Goal: Task Accomplishment & Management: Manage account settings

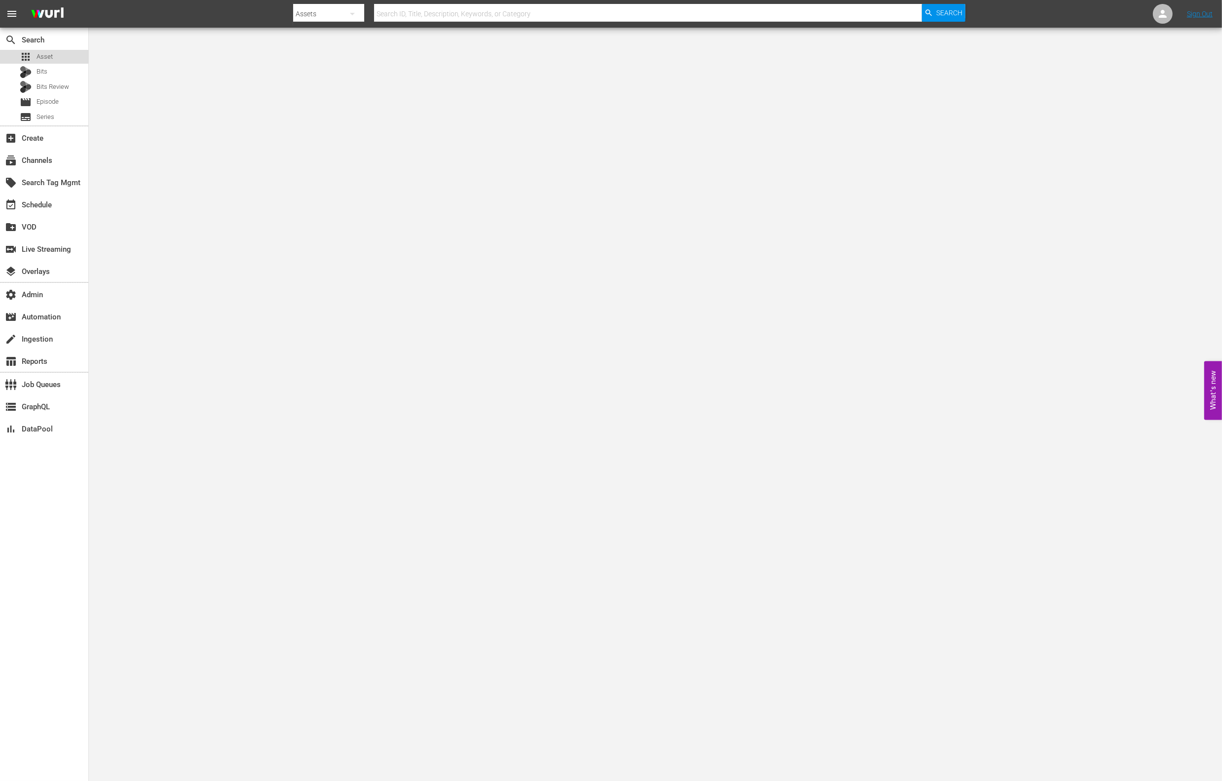
click at [54, 54] on div "apps Asset" at bounding box center [44, 57] width 88 height 14
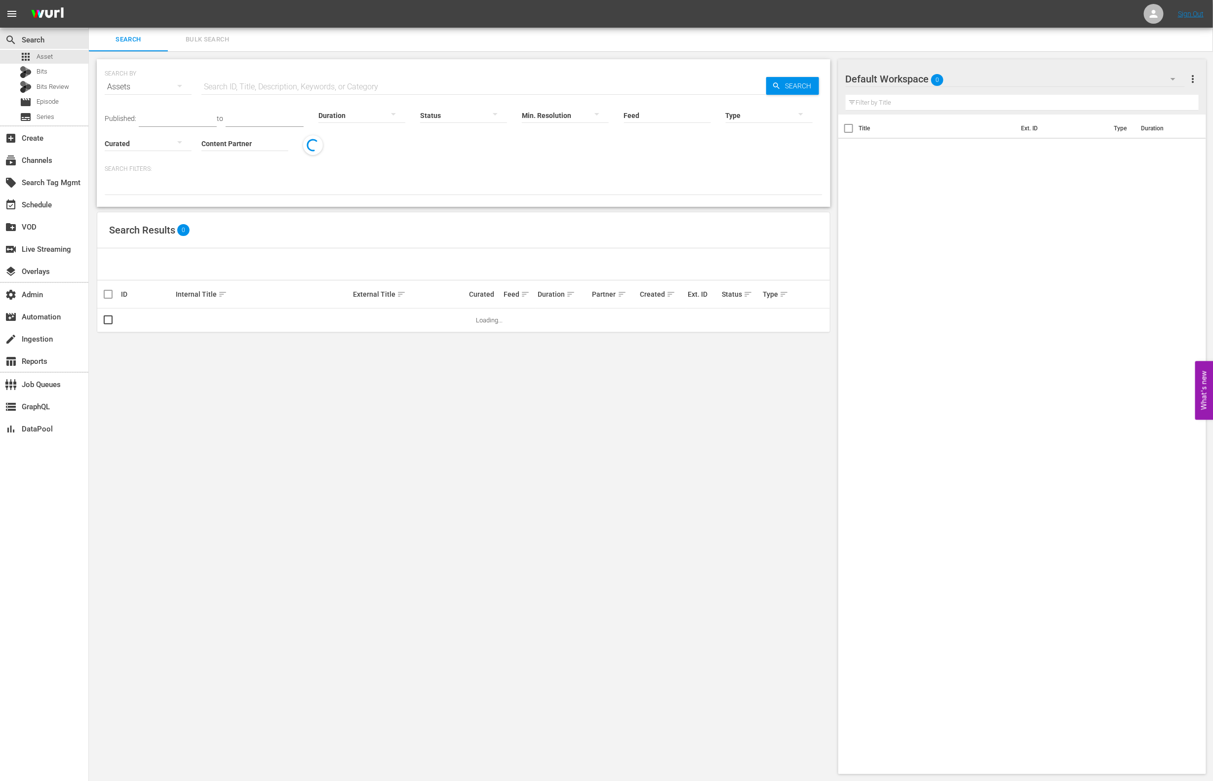
click at [318, 91] on div "Duration" at bounding box center [361, 109] width 87 height 36
click at [48, 159] on div "subscriptions Channels" at bounding box center [27, 158] width 55 height 9
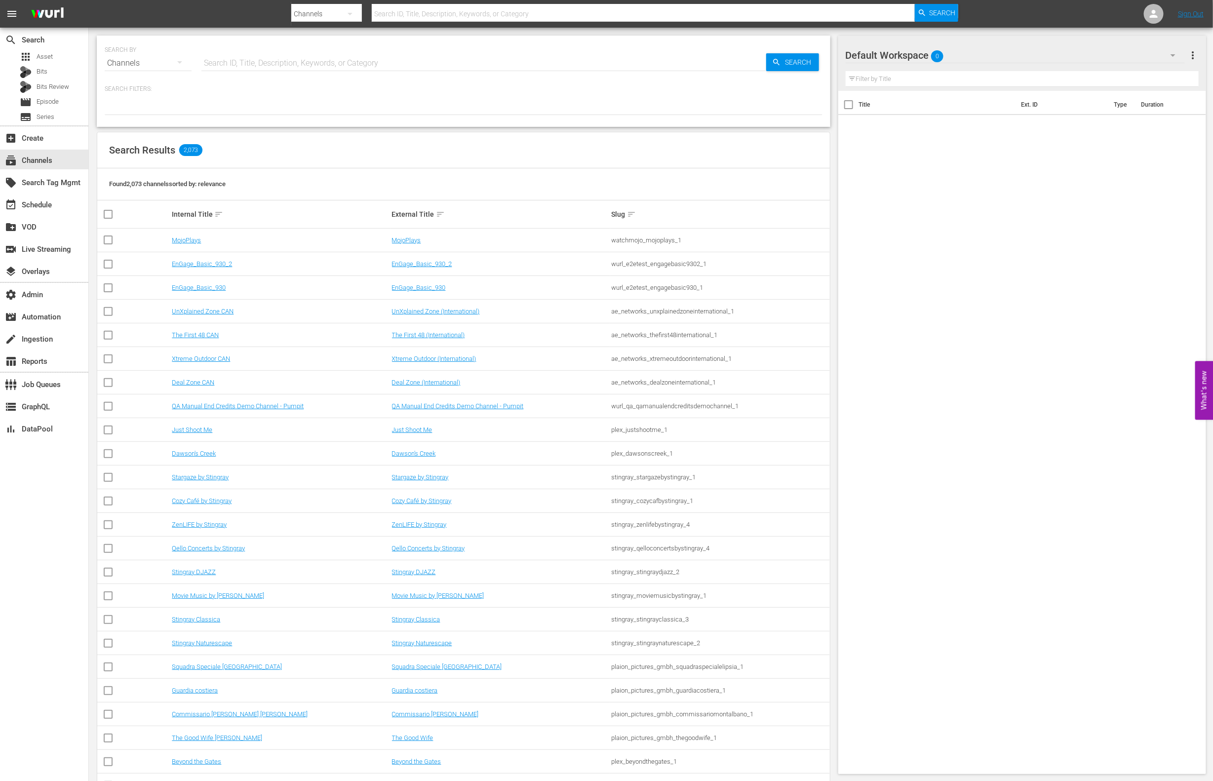
click at [292, 67] on input "text" at bounding box center [483, 63] width 565 height 24
type input "msg"
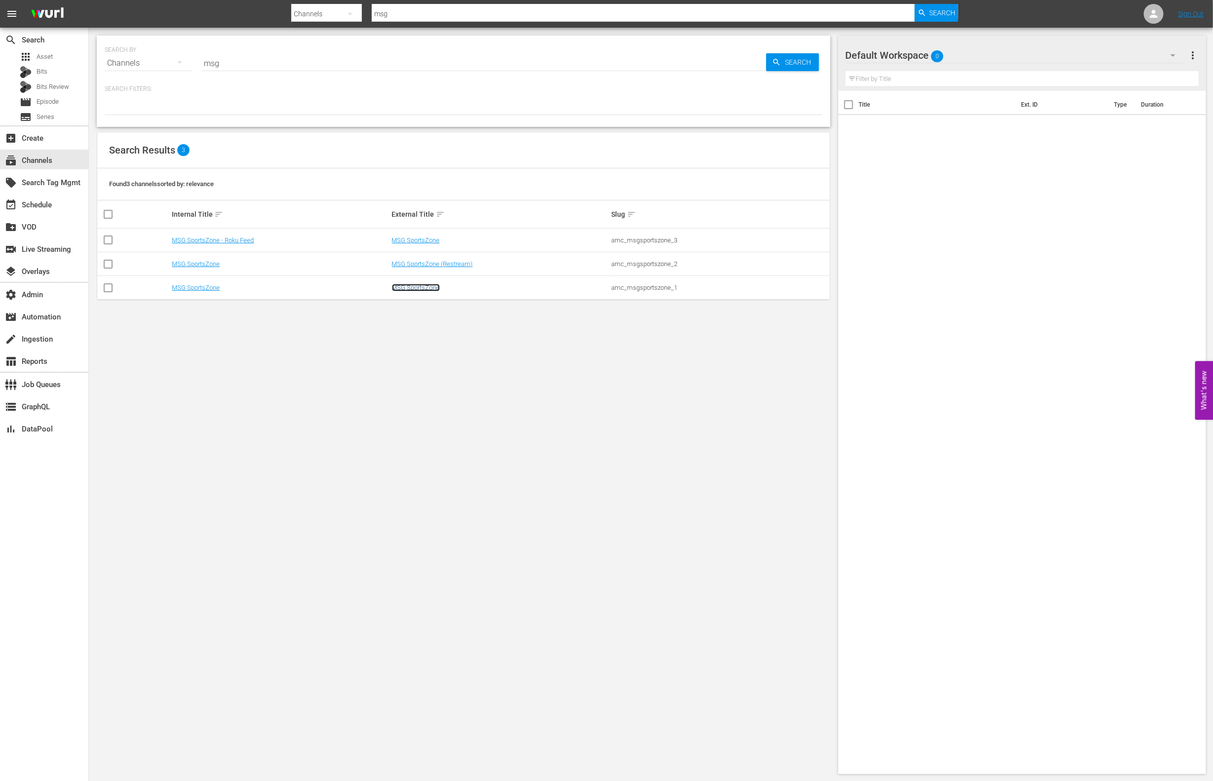
click at [429, 288] on link "MSG SportsZone" at bounding box center [416, 287] width 48 height 7
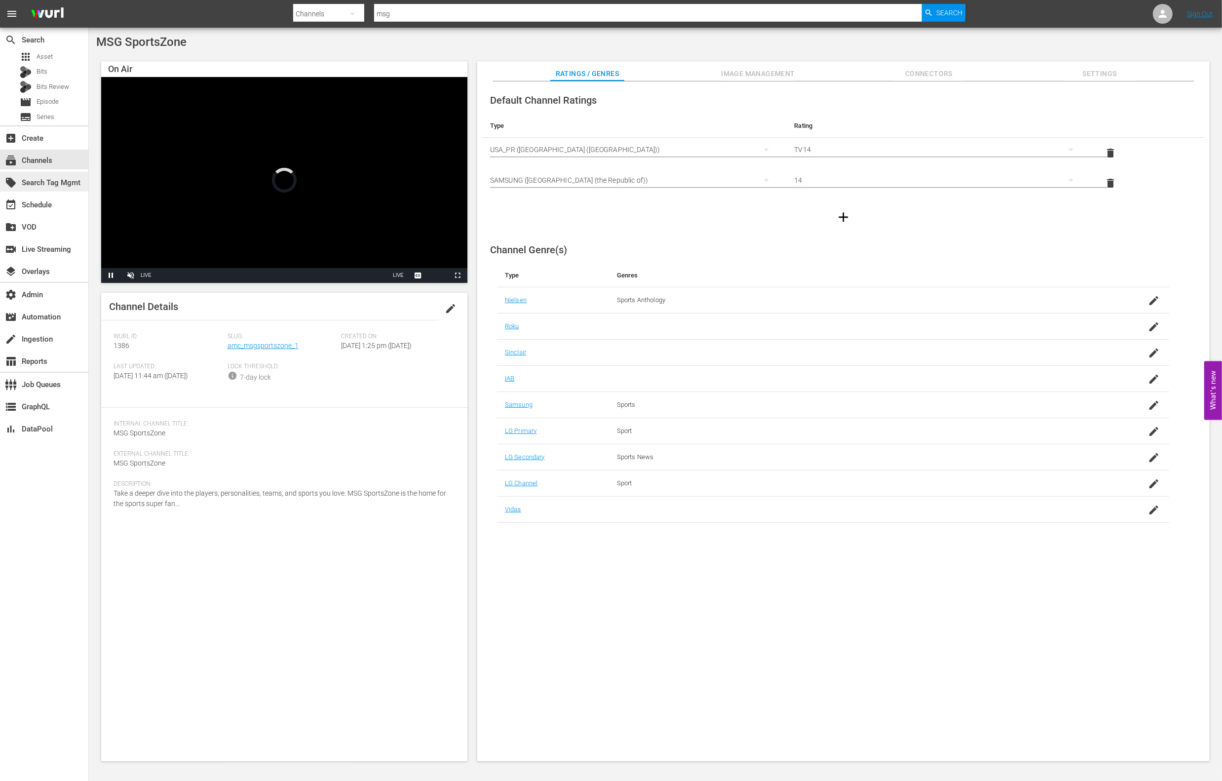
click at [55, 184] on div "local_offer Search Tag Mgmt" at bounding box center [27, 181] width 55 height 9
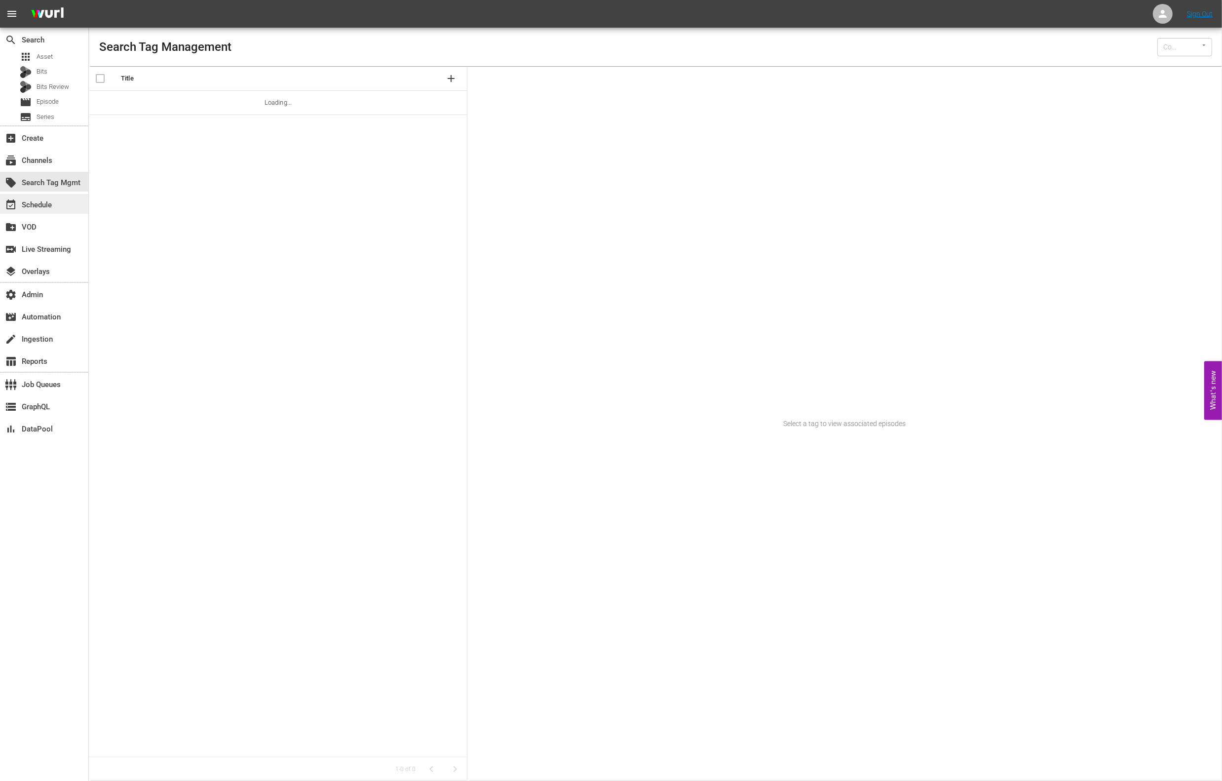
type input "Wurl (15)"
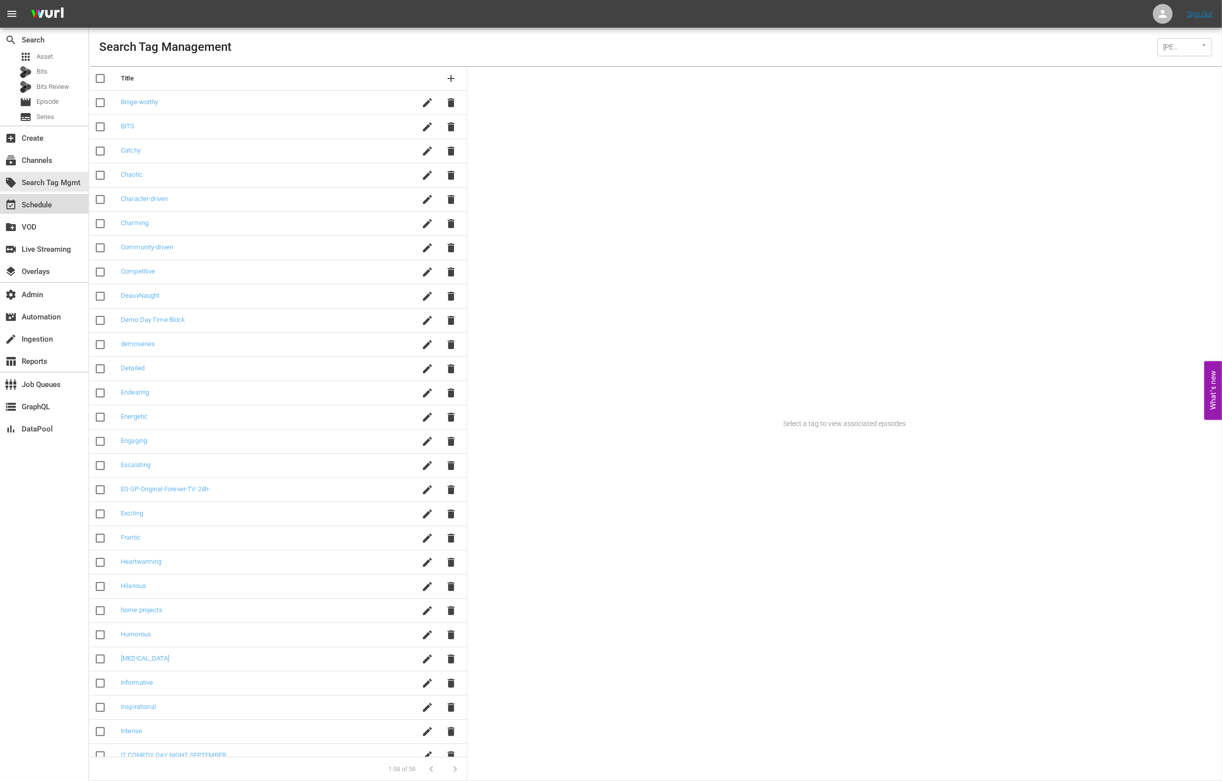
click at [60, 206] on div "event_available Schedule" at bounding box center [44, 204] width 88 height 20
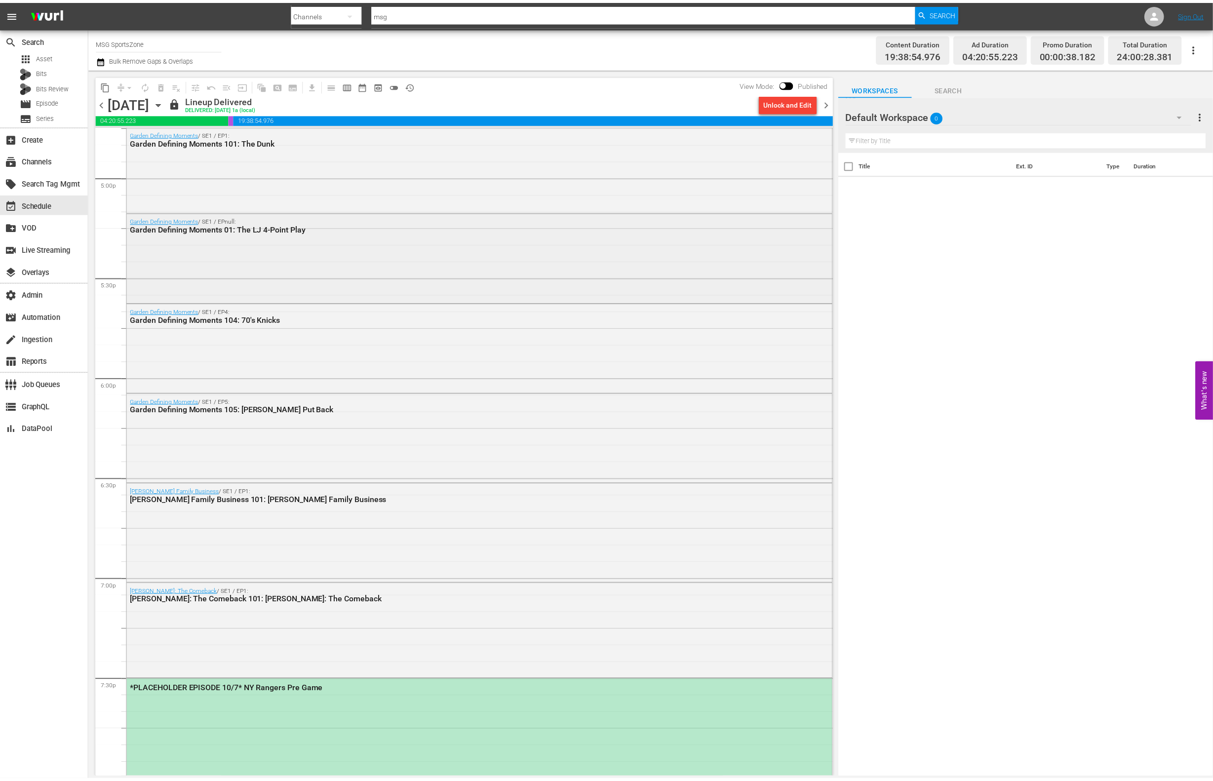
scroll to position [3388, 0]
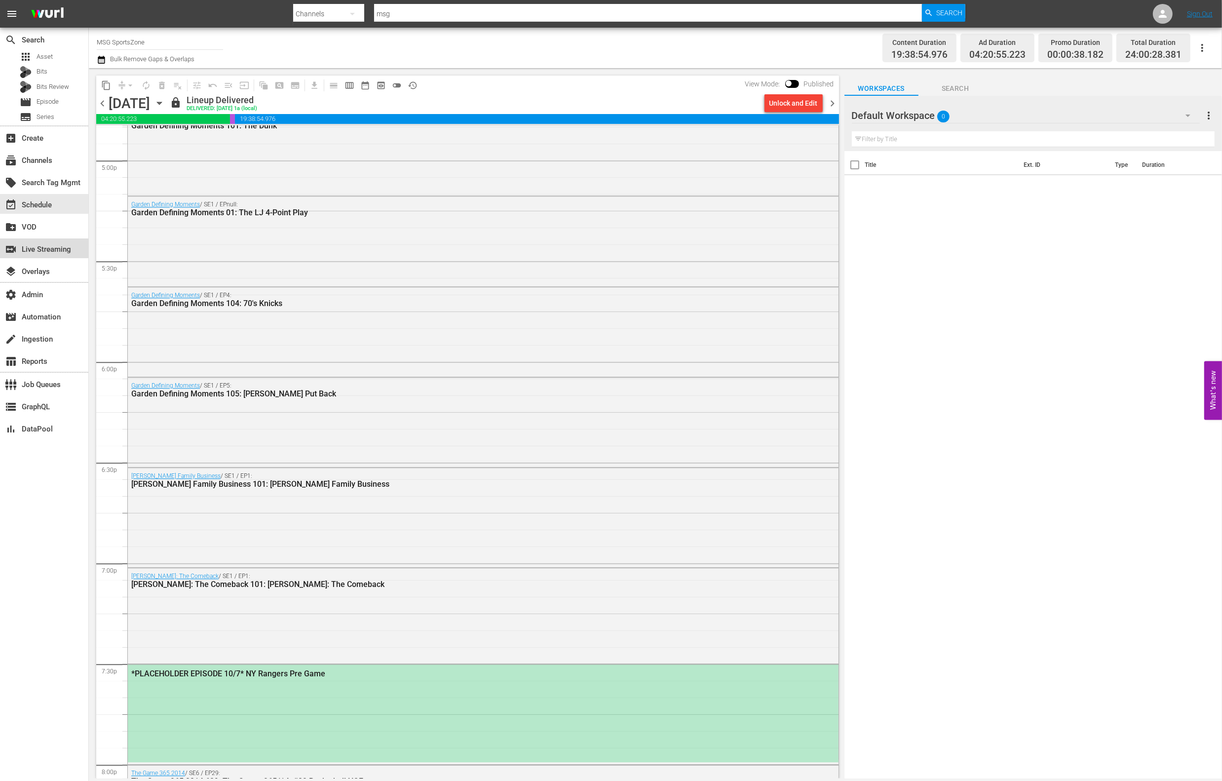
click at [49, 246] on div "switch_video Live Streaming" at bounding box center [27, 247] width 55 height 9
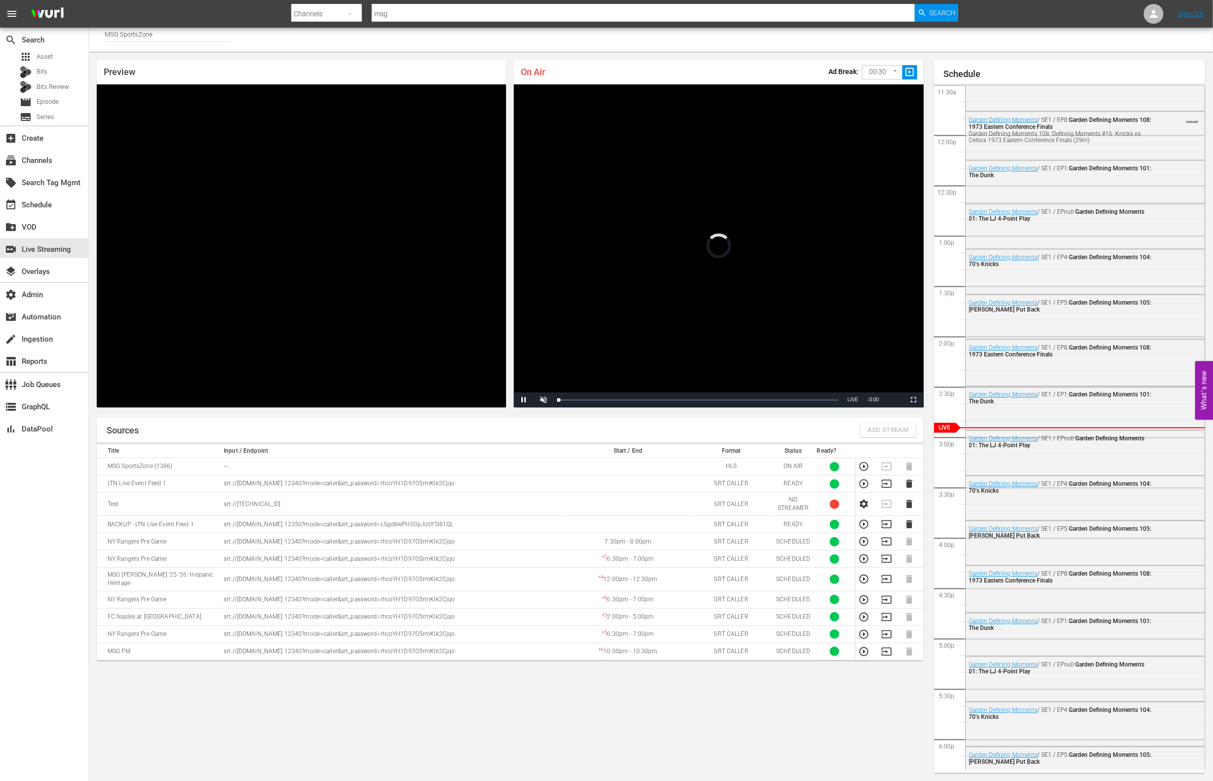
scroll to position [1352, 0]
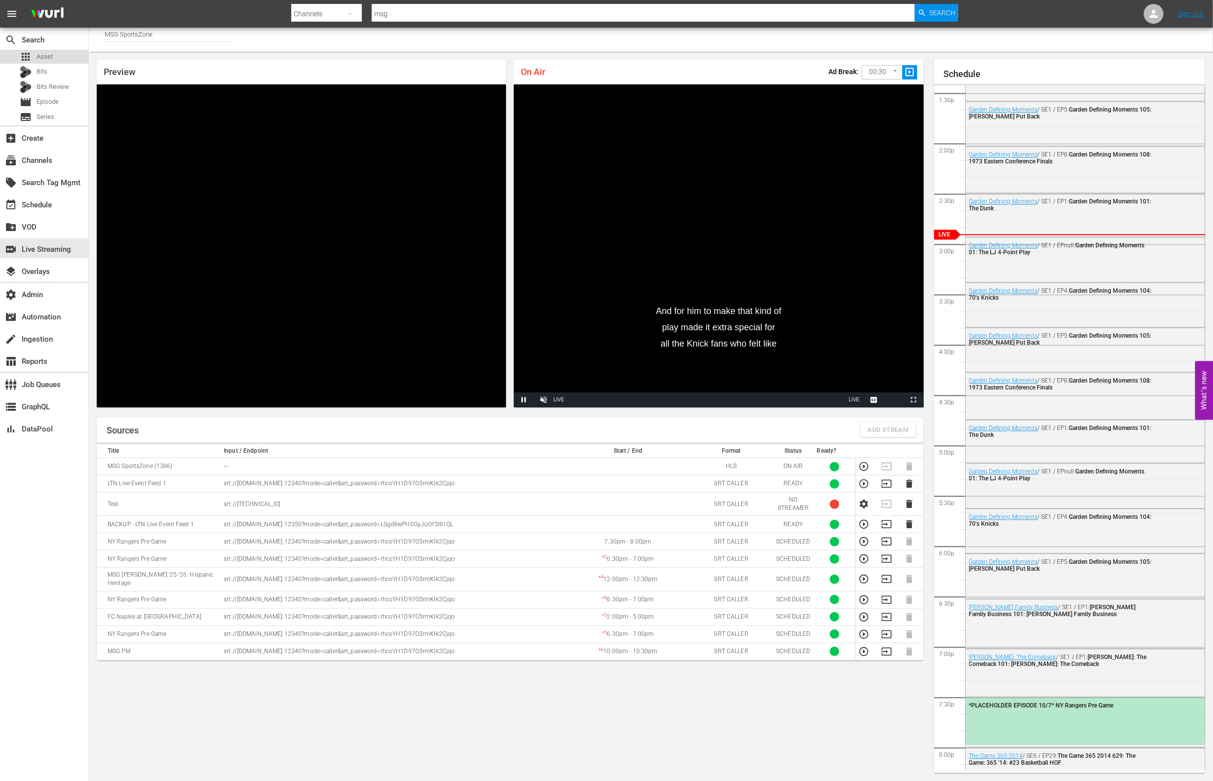
click at [39, 61] on span "Asset" at bounding box center [45, 57] width 16 height 10
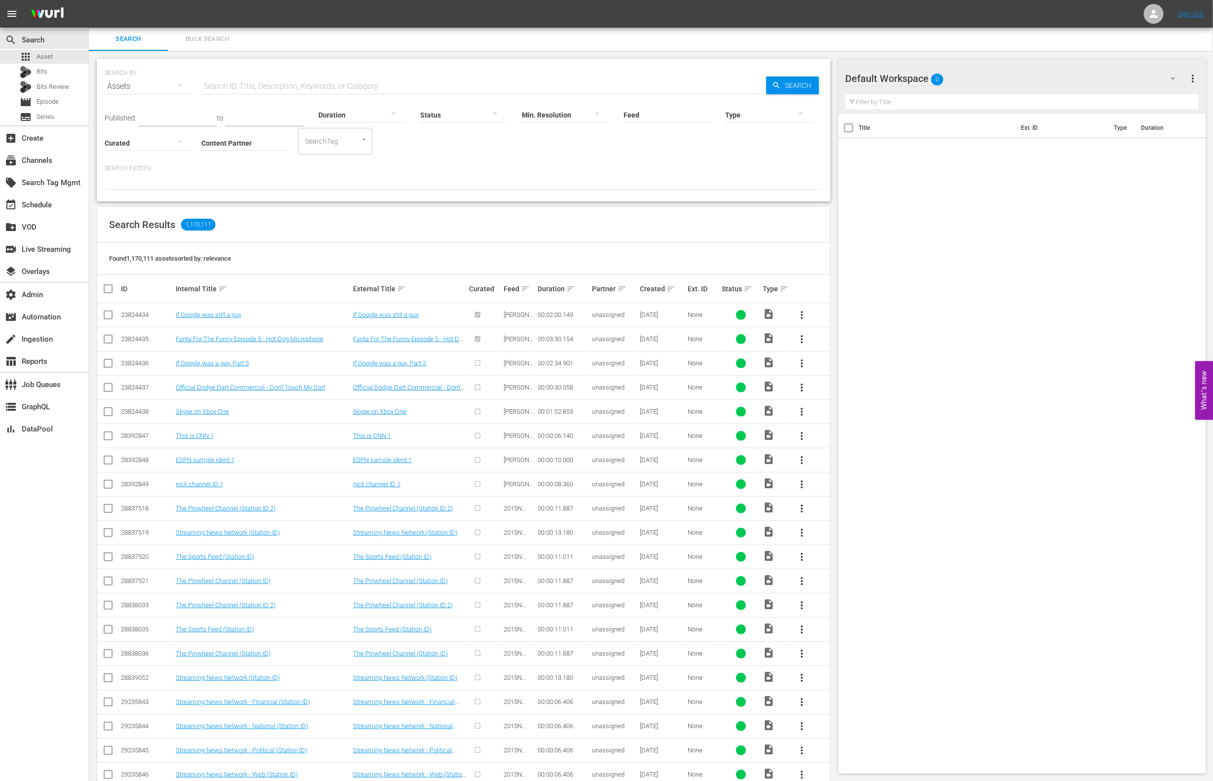
scroll to position [5, 0]
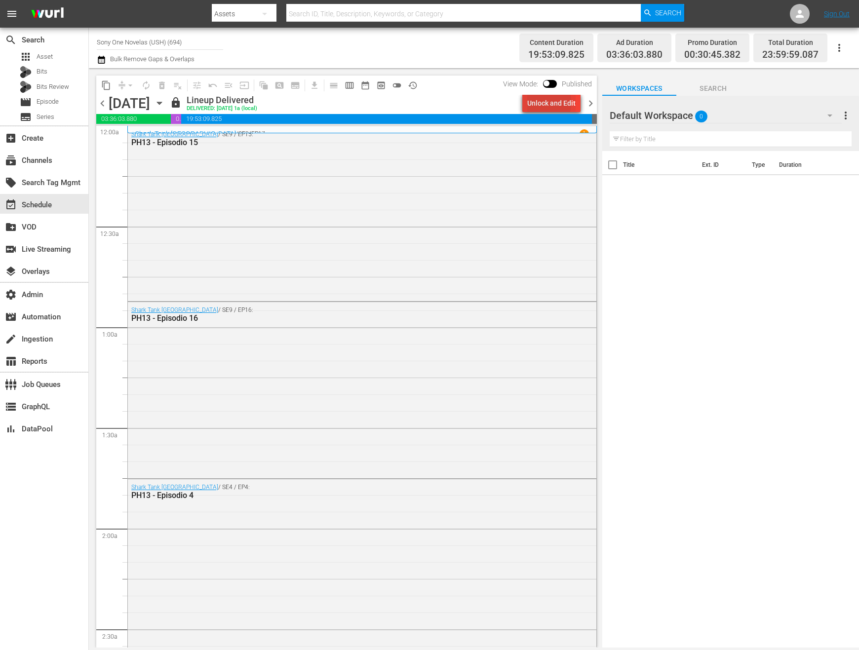
click at [533, 103] on div "Unlock and Edit" at bounding box center [551, 103] width 48 height 18
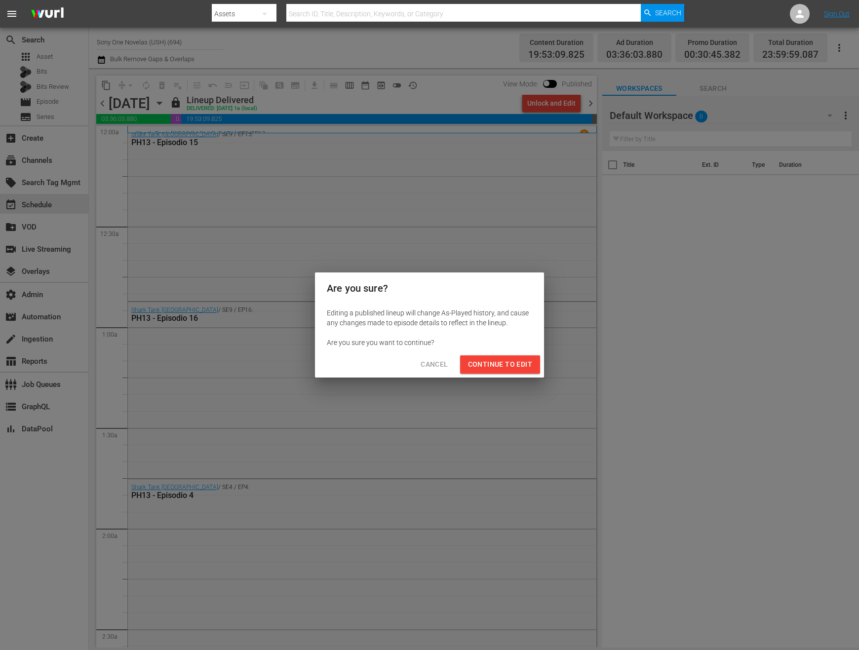
click at [481, 365] on span "Continue to Edit" at bounding box center [500, 364] width 64 height 12
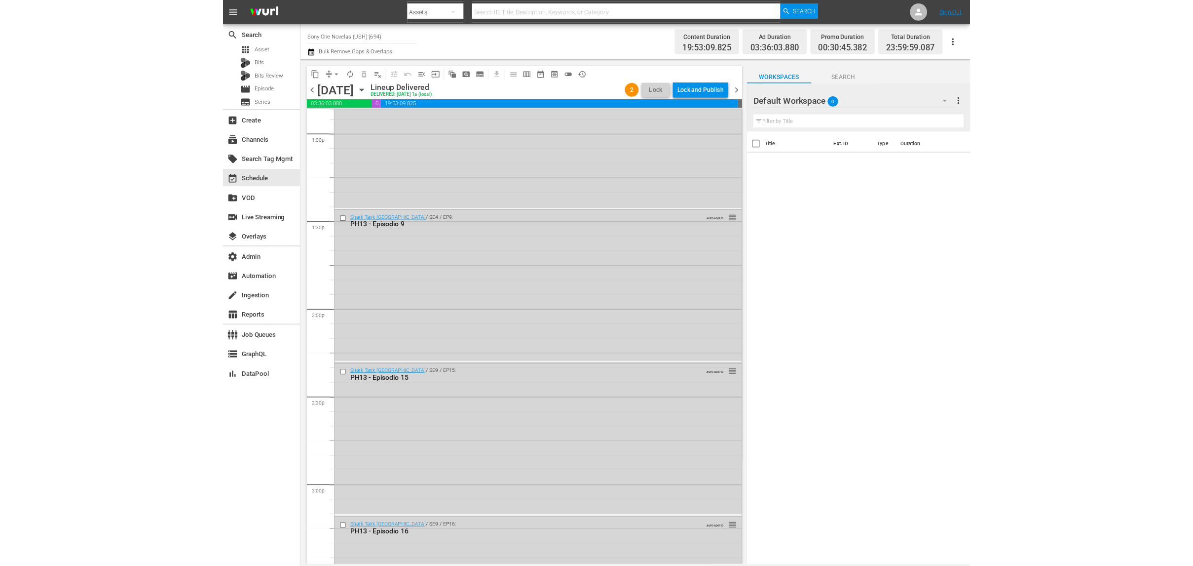
scroll to position [628, 0]
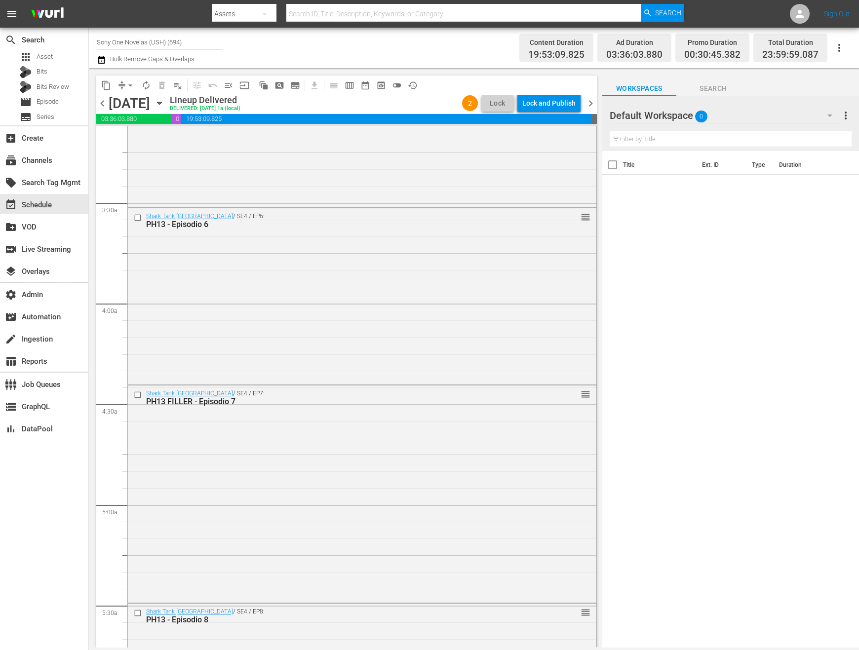
click at [161, 39] on input "Sony One Novelas (USH) (694)" at bounding box center [160, 42] width 126 height 24
click at [421, 466] on div "Shark Tank México / SE4 / EP7: PH13 FILLER - Episodio 7 reorder" at bounding box center [362, 493] width 468 height 216
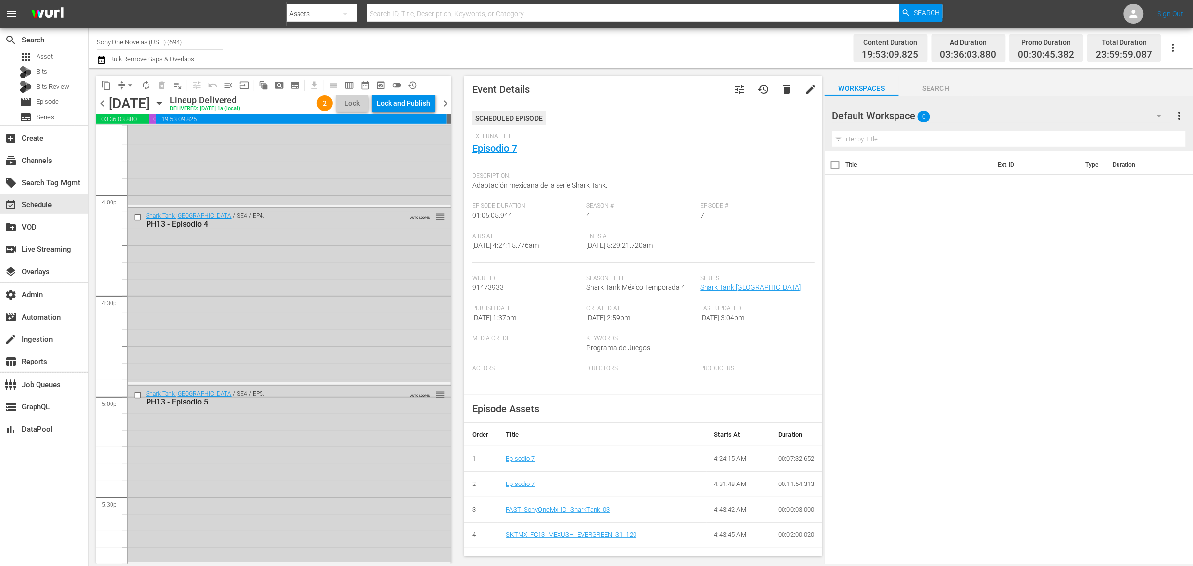
scroll to position [2873, 0]
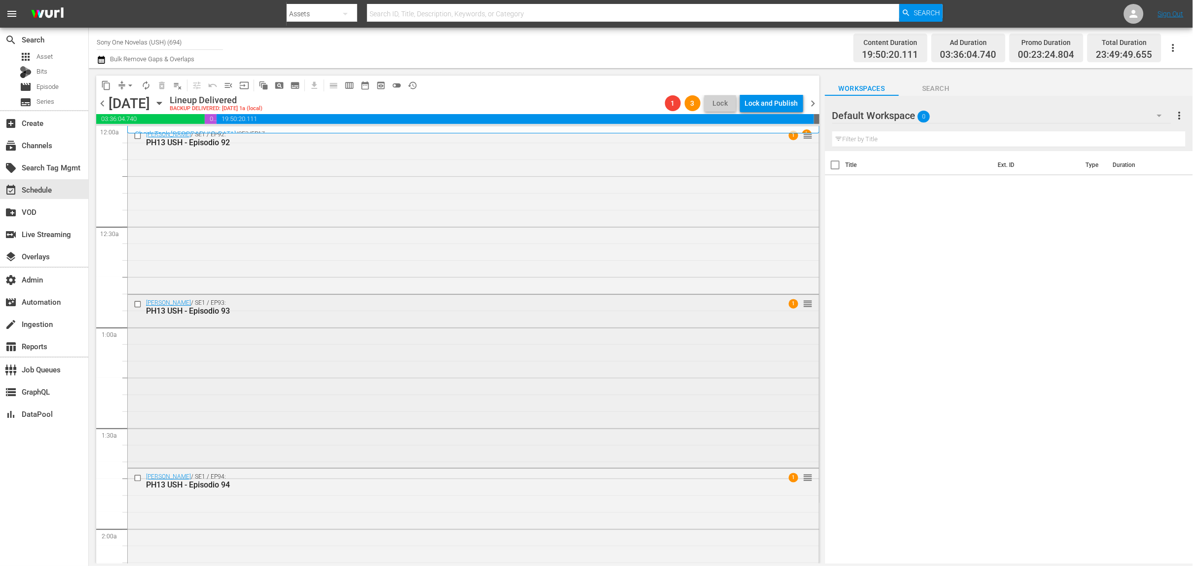
click at [575, 305] on div "Doña Bárbara / SE1 / EP93: PH13 USH - Episodio 93" at bounding box center [454, 307] width 617 height 16
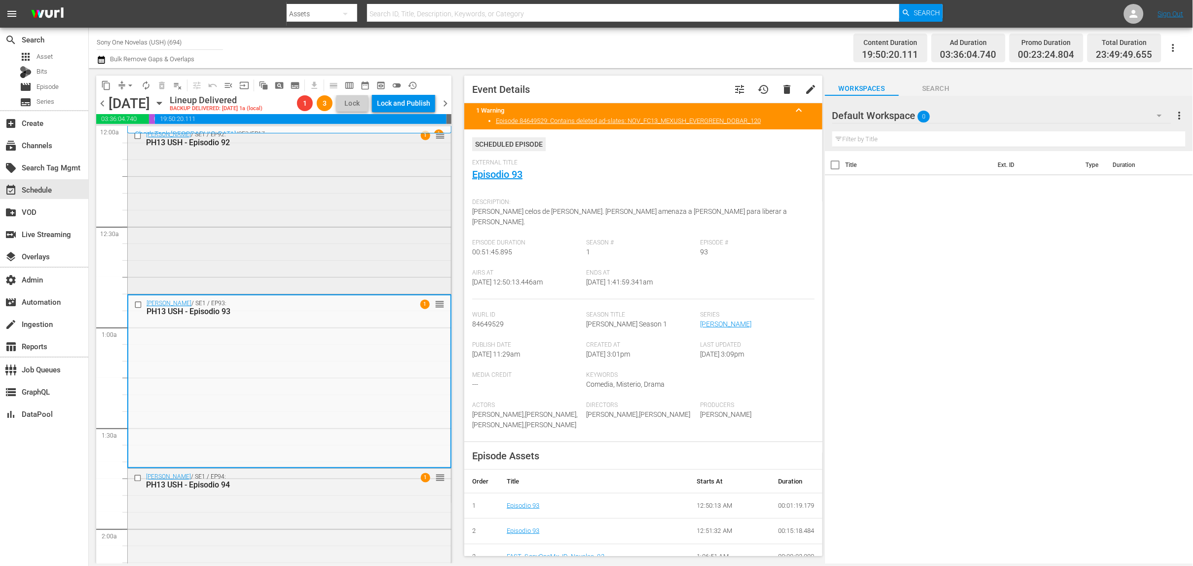
click at [359, 228] on div "Doña Bárbara / SE1 / EP92: PH13 USH - Episodio 92 1 reorder" at bounding box center [289, 208] width 323 height 165
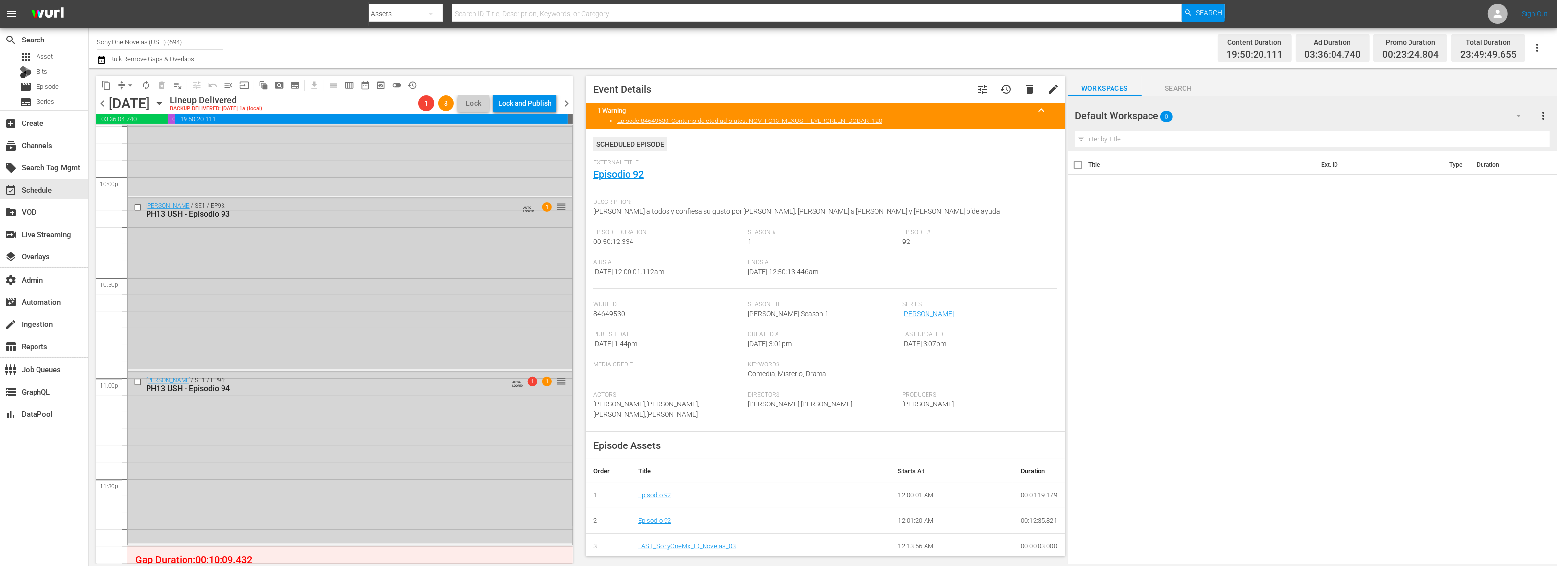
scroll to position [4395, 0]
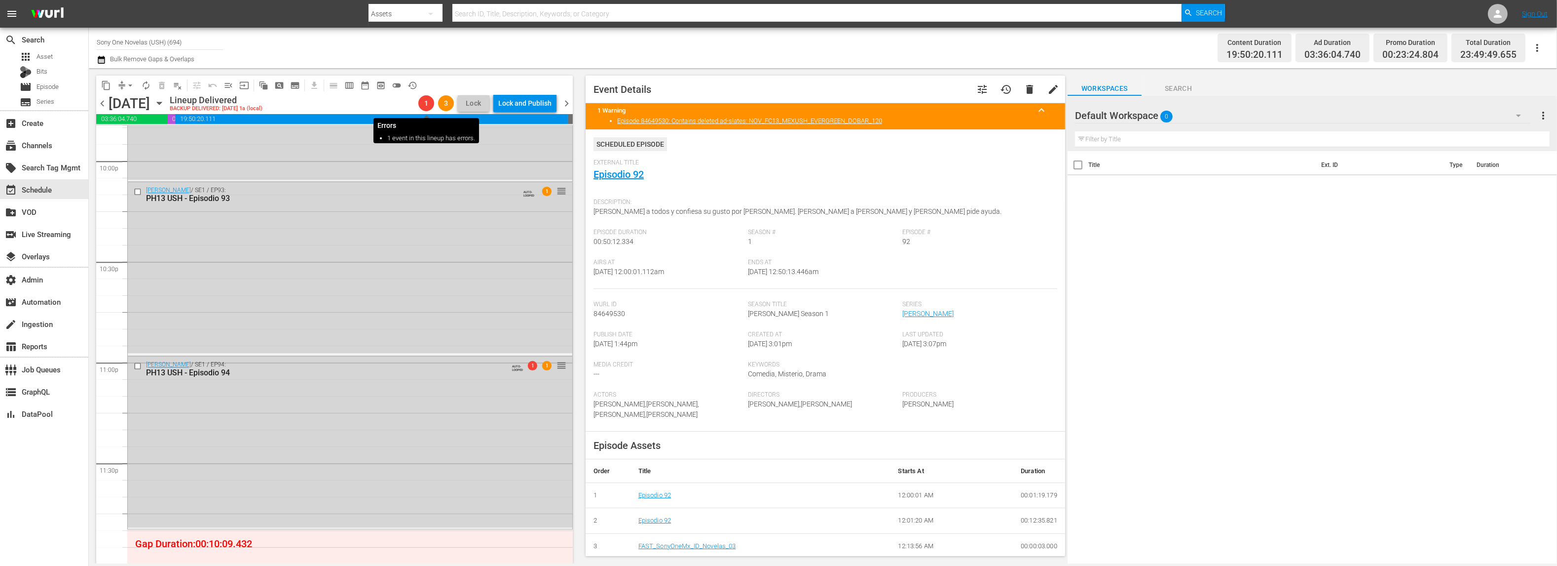
click at [428, 102] on span "1" at bounding box center [426, 103] width 16 height 8
click at [359, 436] on div "Doña Bárbara / SE1 / EP94: PH13 USH - Episodio 94 AUTO-LOOPED 1 1 reorder" at bounding box center [350, 441] width 445 height 171
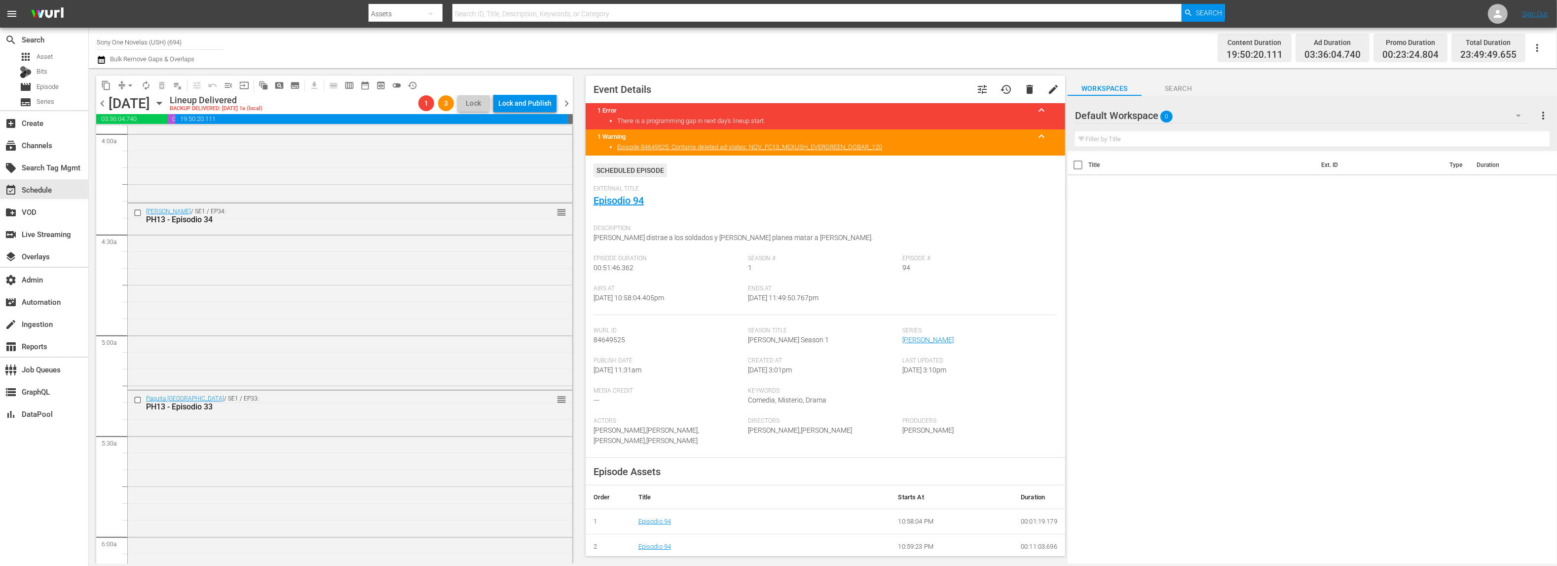
scroll to position [0, 0]
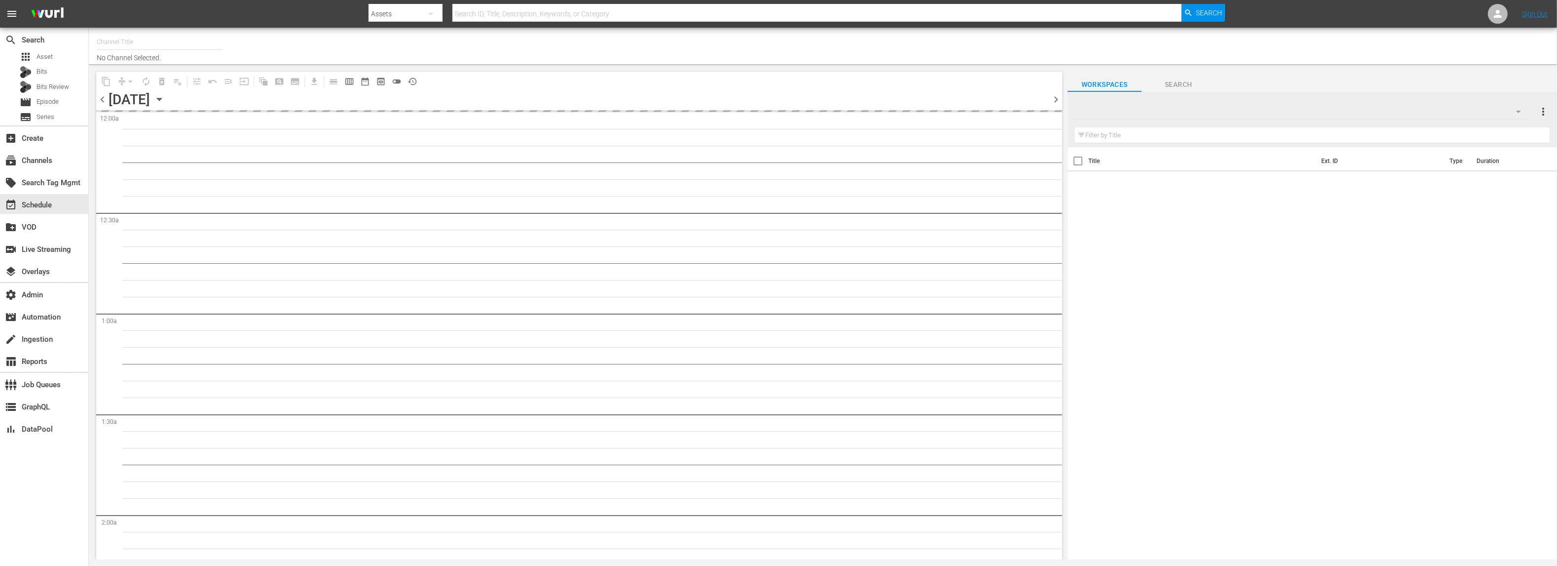
type input "Sony One Novelas (USH) (694)"
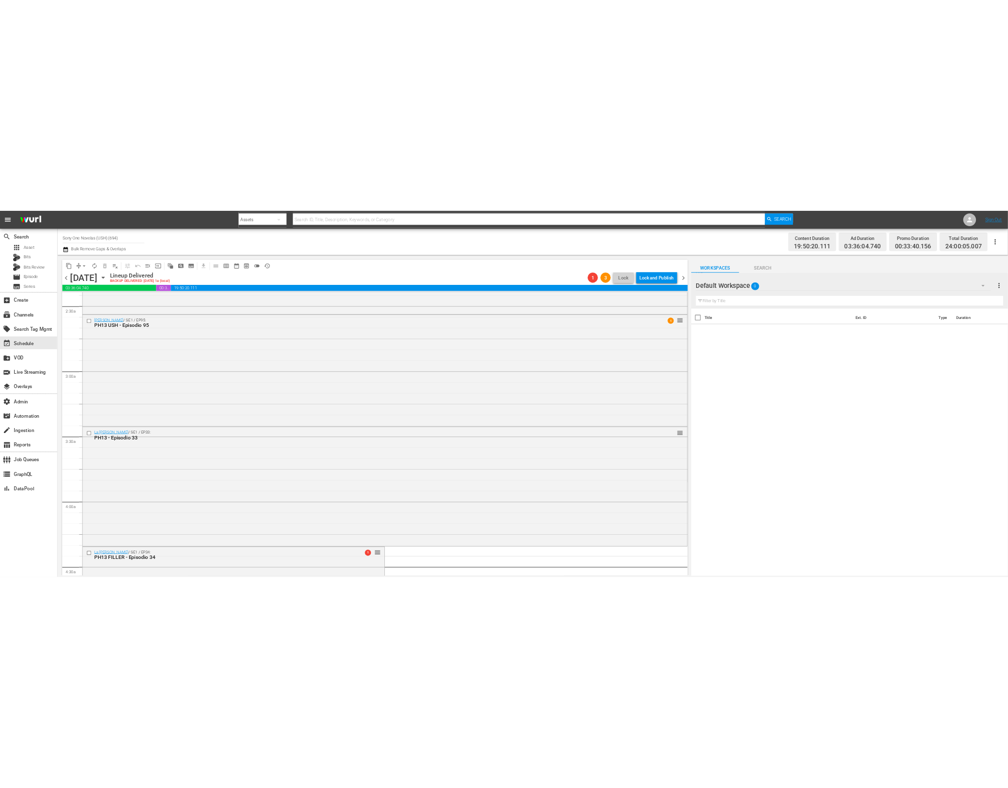
scroll to position [896, 0]
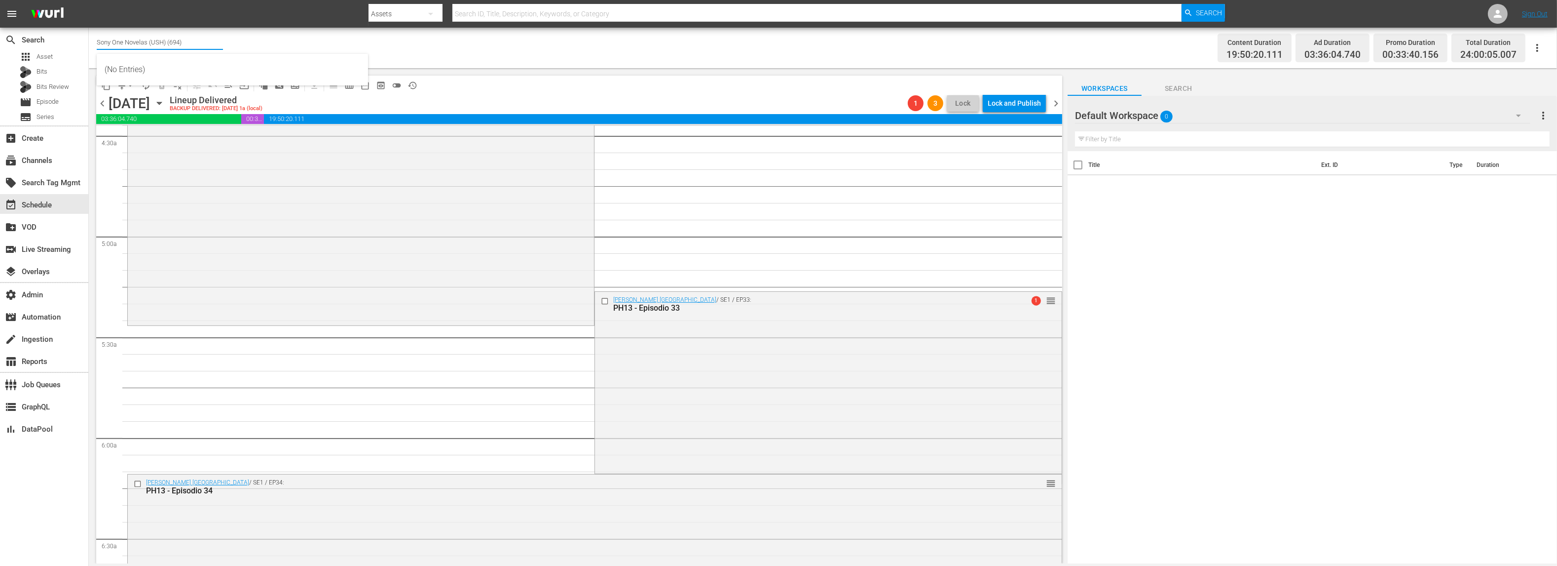
click at [126, 42] on input "Sony One Novelas (USH) (694)" at bounding box center [160, 42] width 126 height 24
click at [125, 40] on input "Sony One Novelas (USH) (694)" at bounding box center [160, 42] width 126 height 24
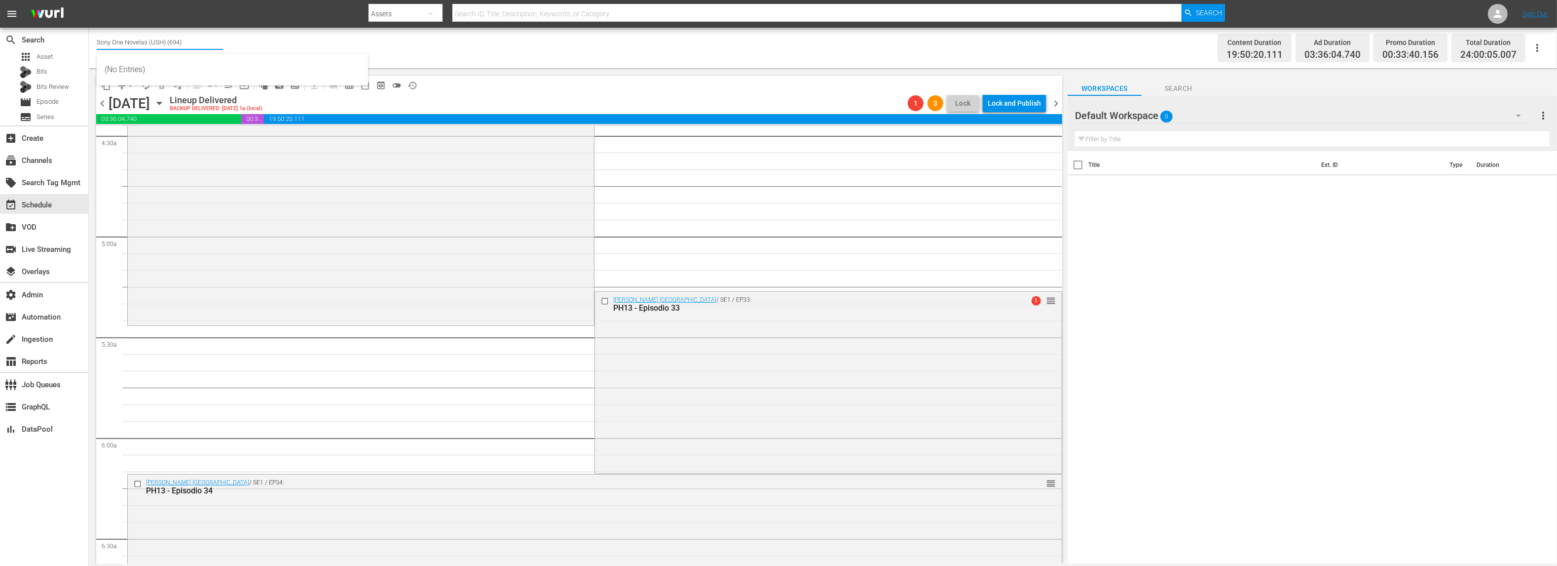
click at [125, 40] on input "Sony One Novelas (USH) (694)" at bounding box center [160, 42] width 126 height 24
click at [32, 154] on div "subscriptions Channels" at bounding box center [27, 158] width 55 height 9
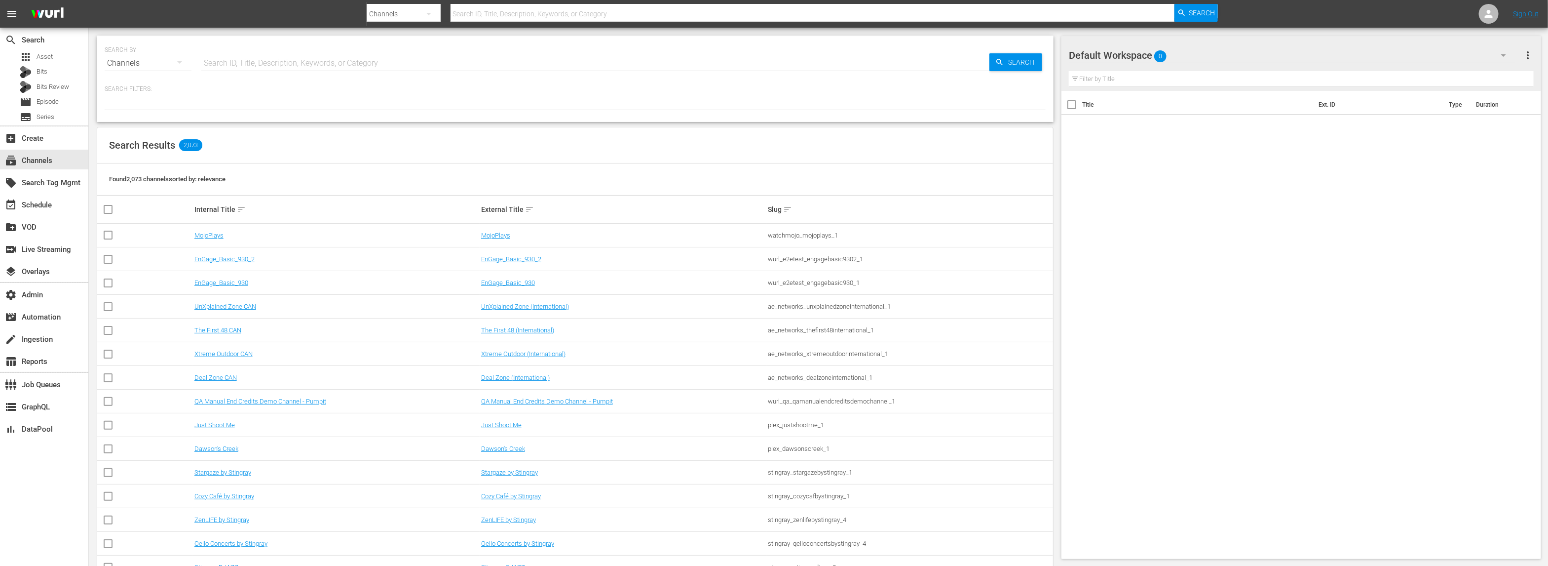
click at [259, 60] on input "text" at bounding box center [595, 63] width 788 height 24
paste input "Sony One Novelas (USH) (694)"
type input "Sony One Novelas (USH) (694)"
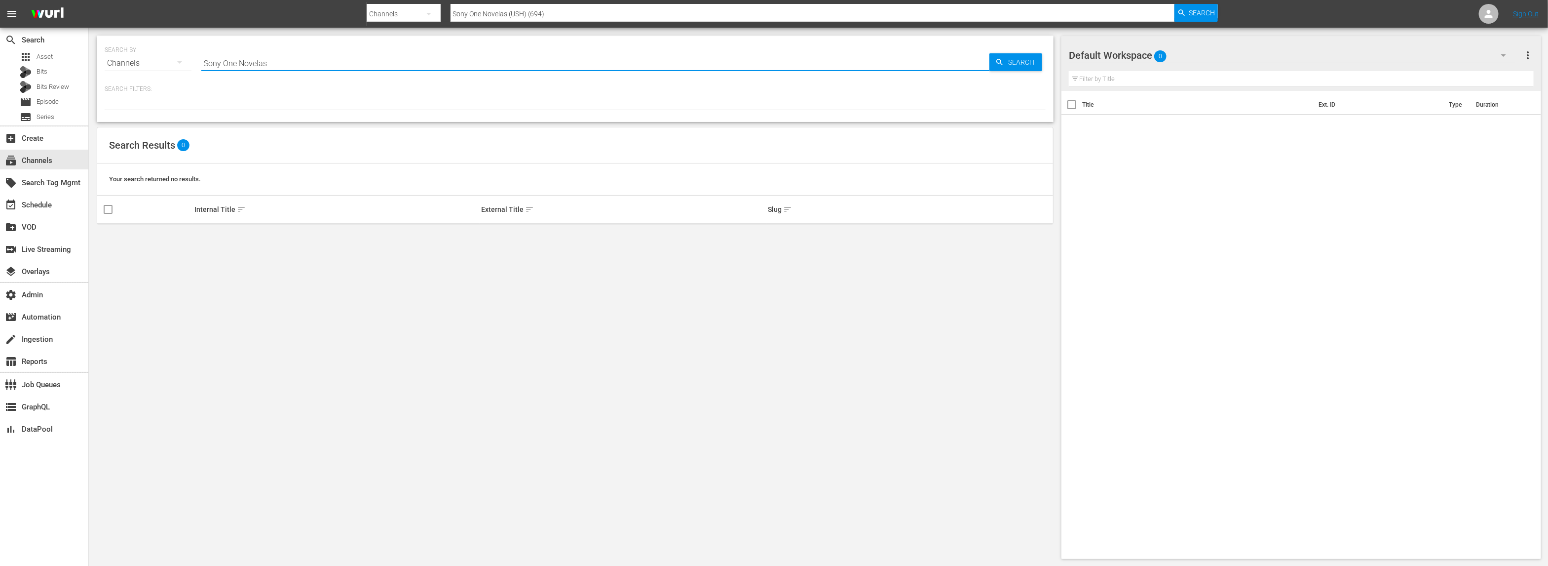
type input "Sony One Novelas"
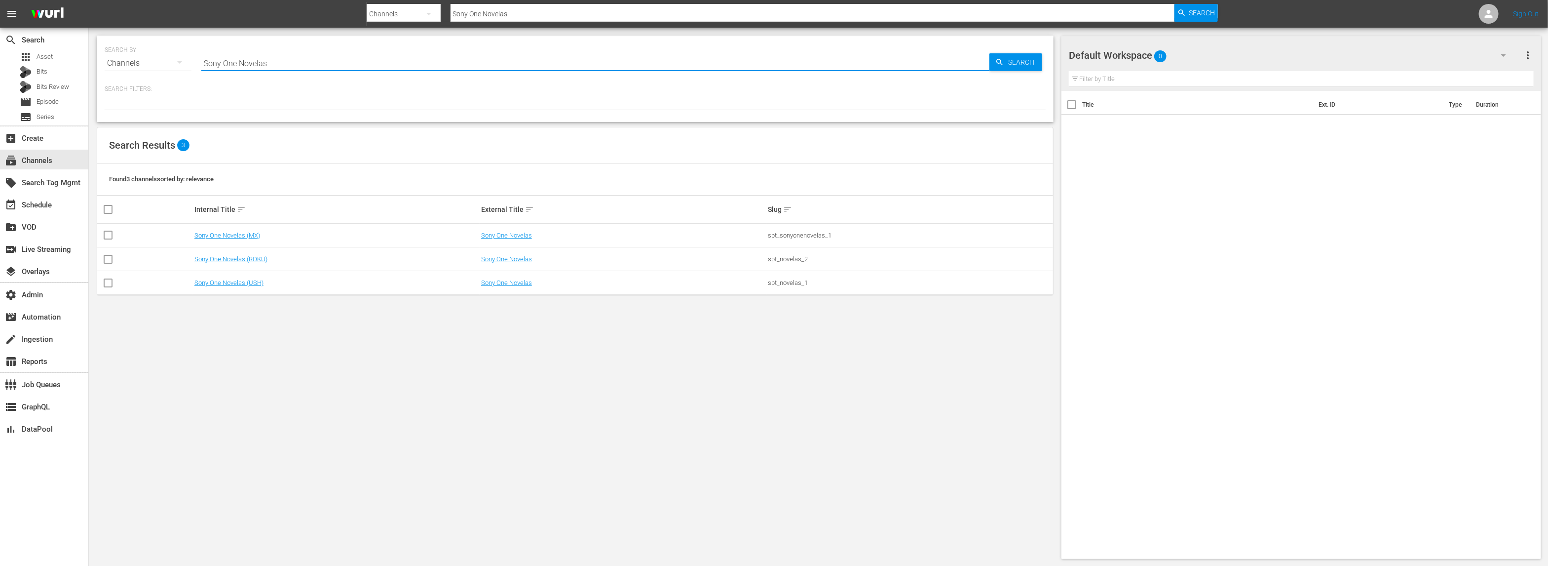
click at [785, 280] on div "spt_novelas_1" at bounding box center [910, 282] width 284 height 7
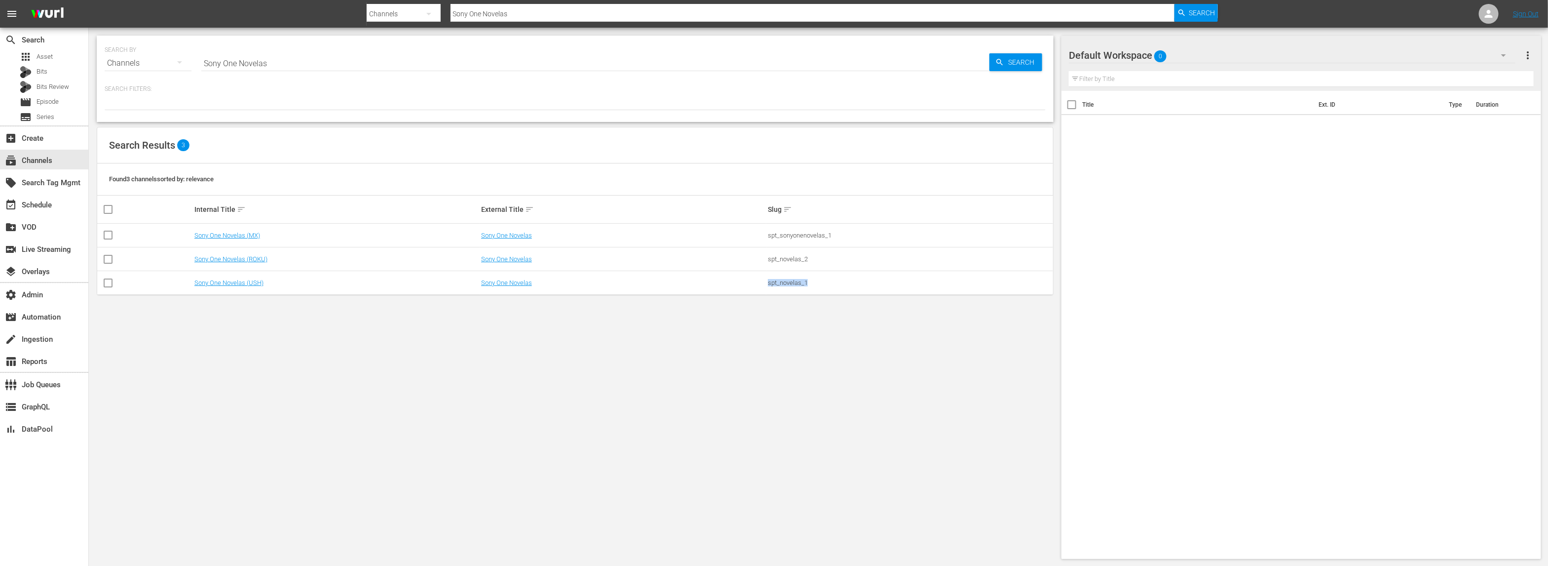
click at [785, 280] on div "spt_novelas_1" at bounding box center [910, 282] width 284 height 7
copy div "spt_novelas_1"
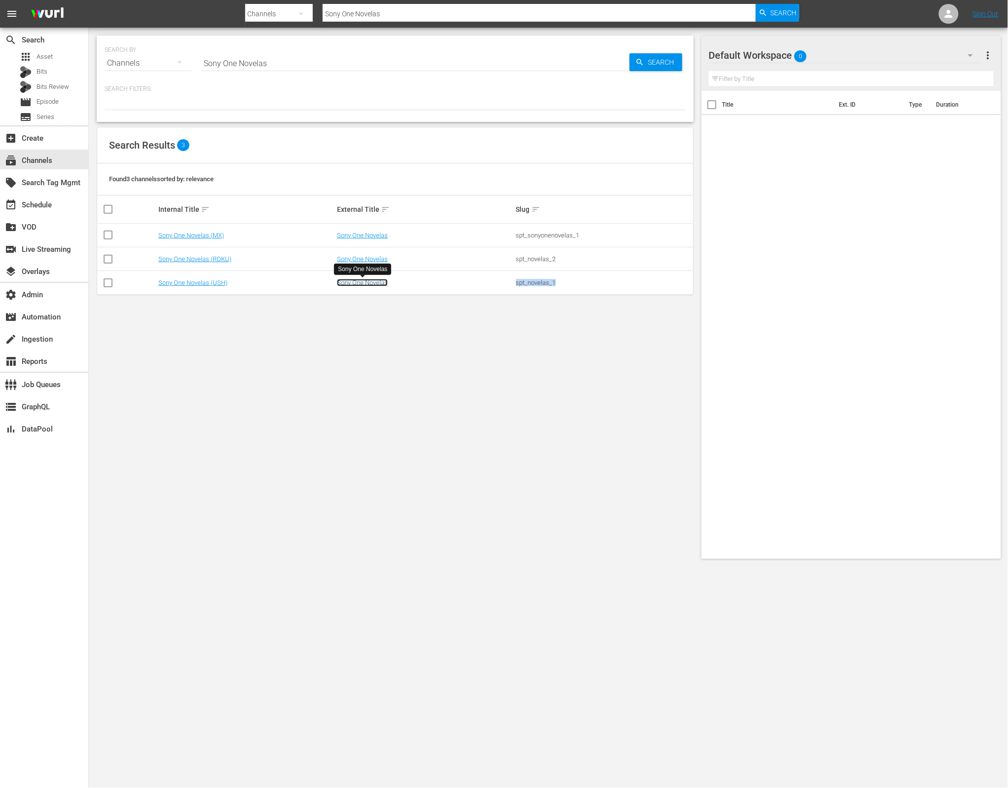
click at [351, 286] on link "Sony One Novelas" at bounding box center [362, 282] width 51 height 7
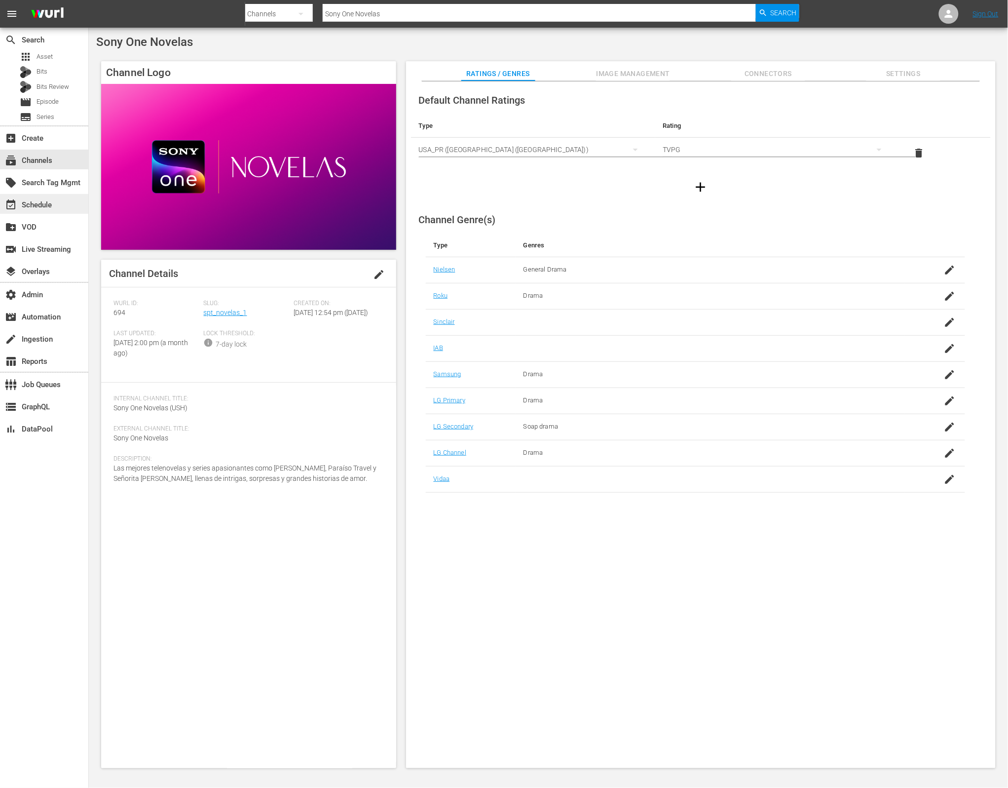
click at [54, 204] on div "event_available Schedule" at bounding box center [27, 203] width 55 height 9
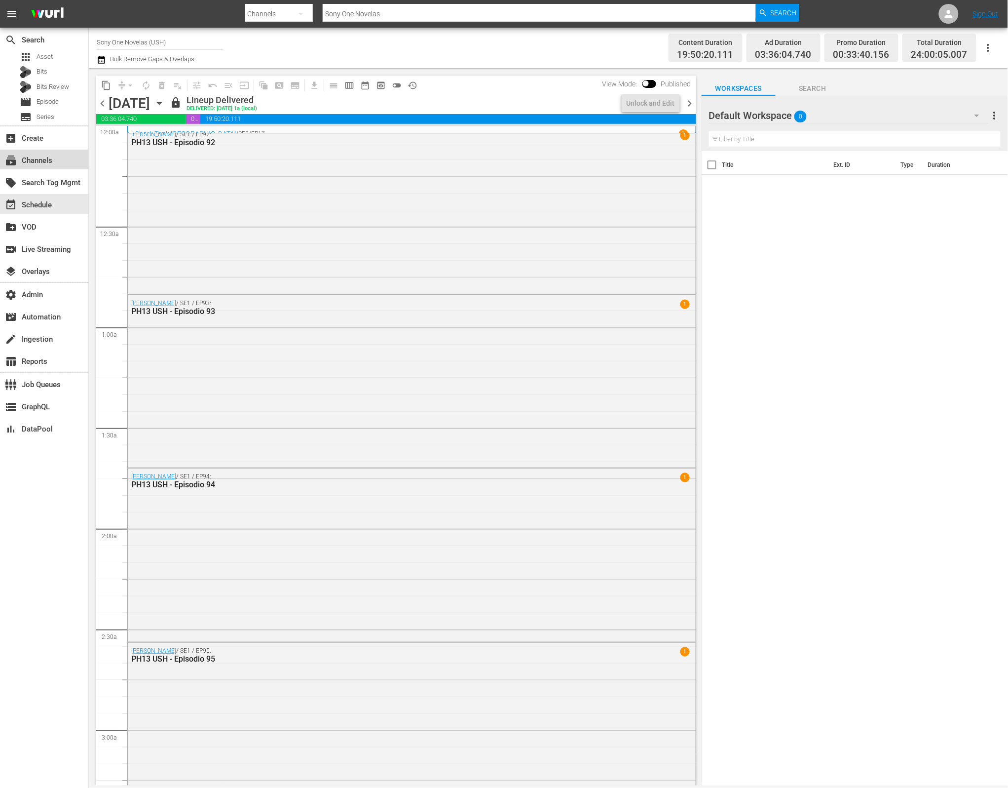
click at [62, 162] on div "subscriptions Channels" at bounding box center [44, 160] width 88 height 20
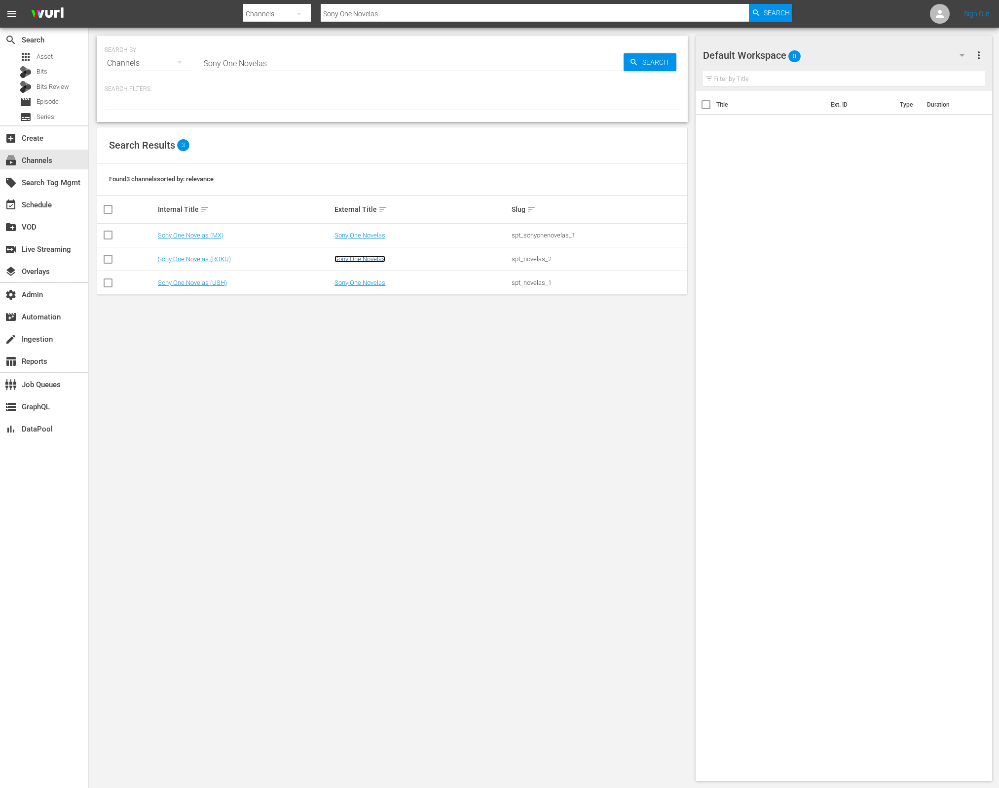
click at [351, 260] on link "Sony One Novelas" at bounding box center [360, 258] width 51 height 7
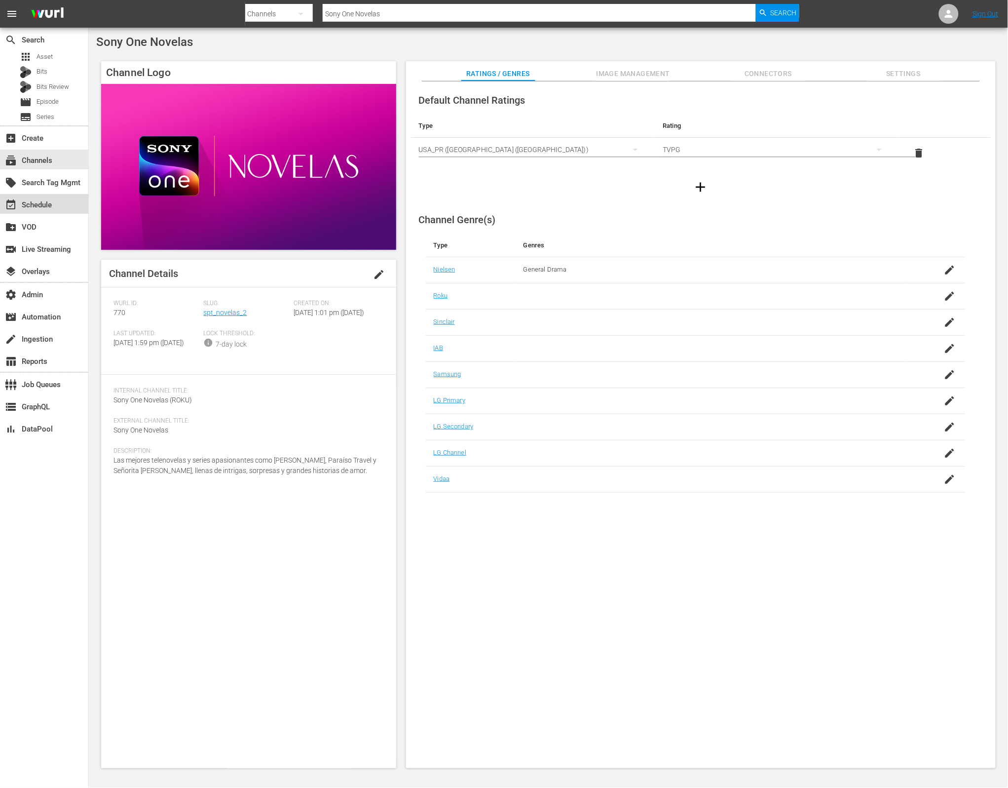
click at [60, 199] on div "event_available Schedule" at bounding box center [44, 204] width 88 height 20
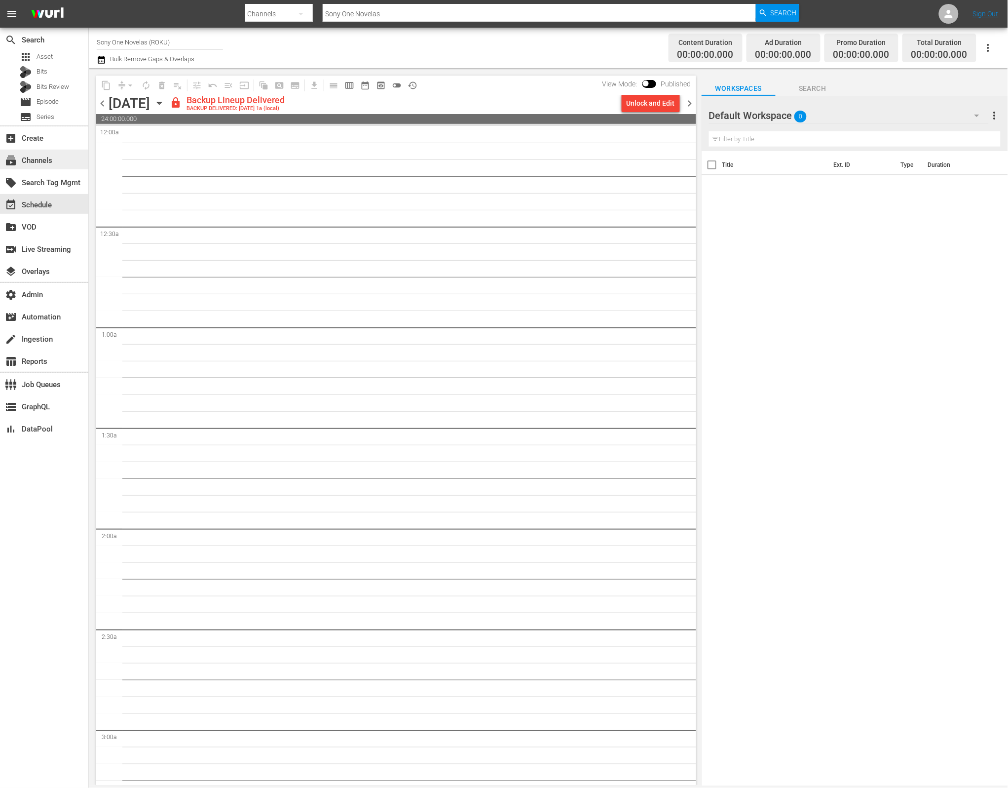
click at [61, 162] on div "subscriptions Channels" at bounding box center [44, 160] width 88 height 20
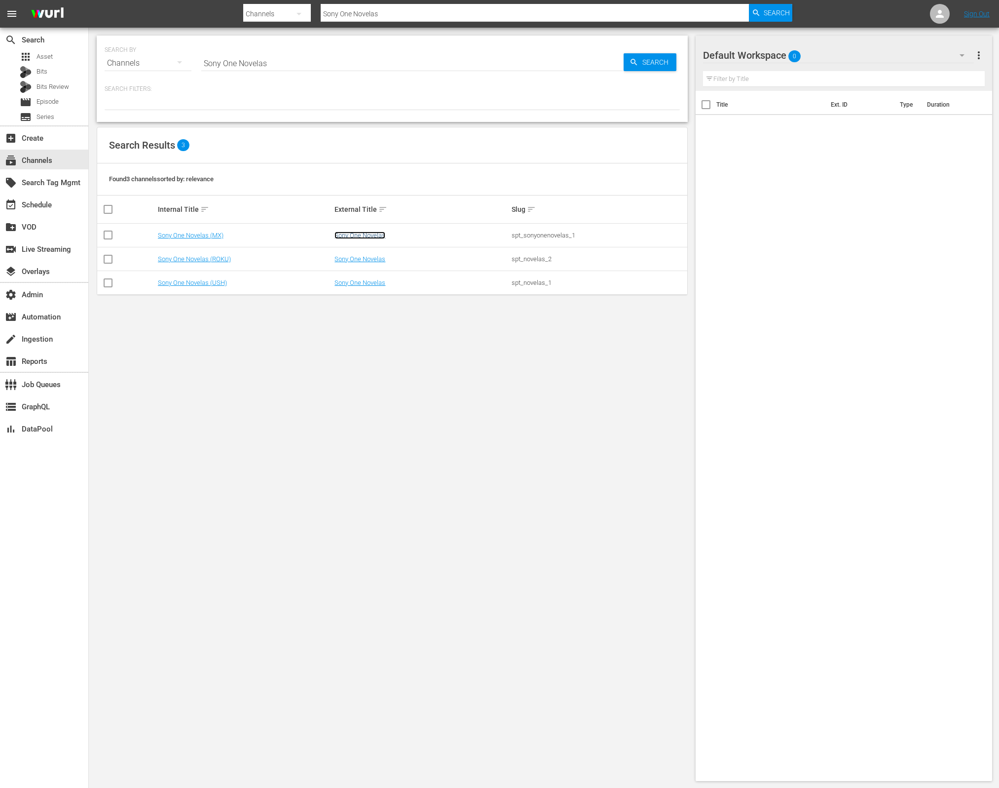
click at [364, 232] on link "Sony One Novelas" at bounding box center [360, 234] width 51 height 7
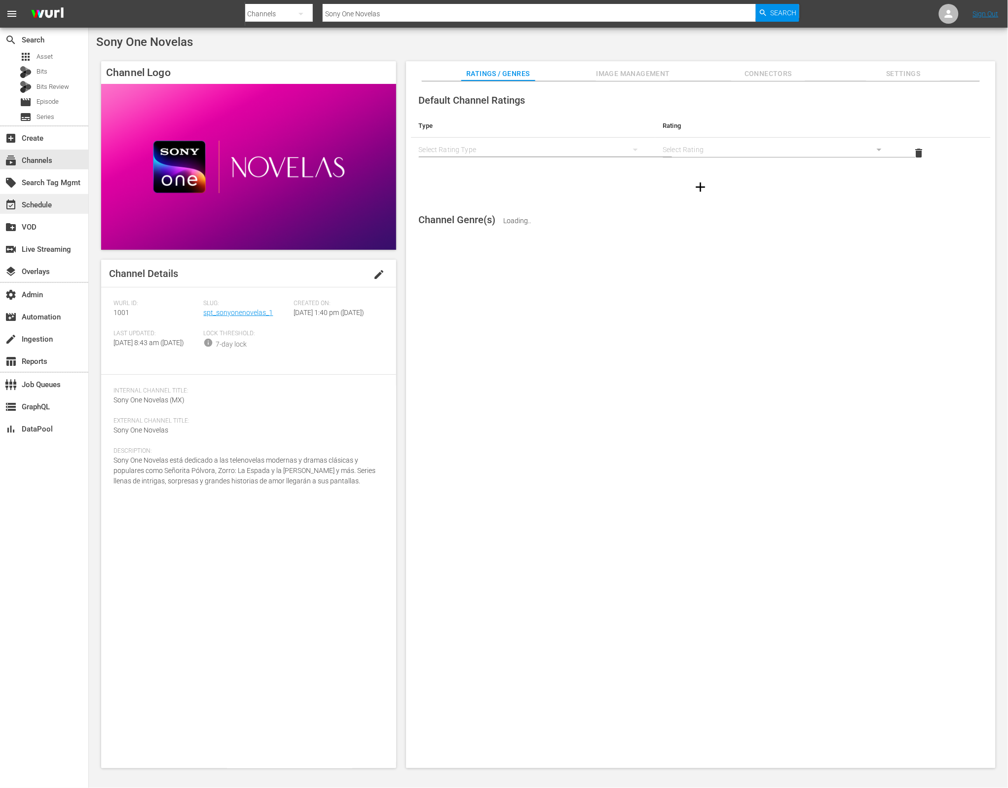
click at [58, 199] on div "event_available Schedule" at bounding box center [44, 204] width 88 height 20
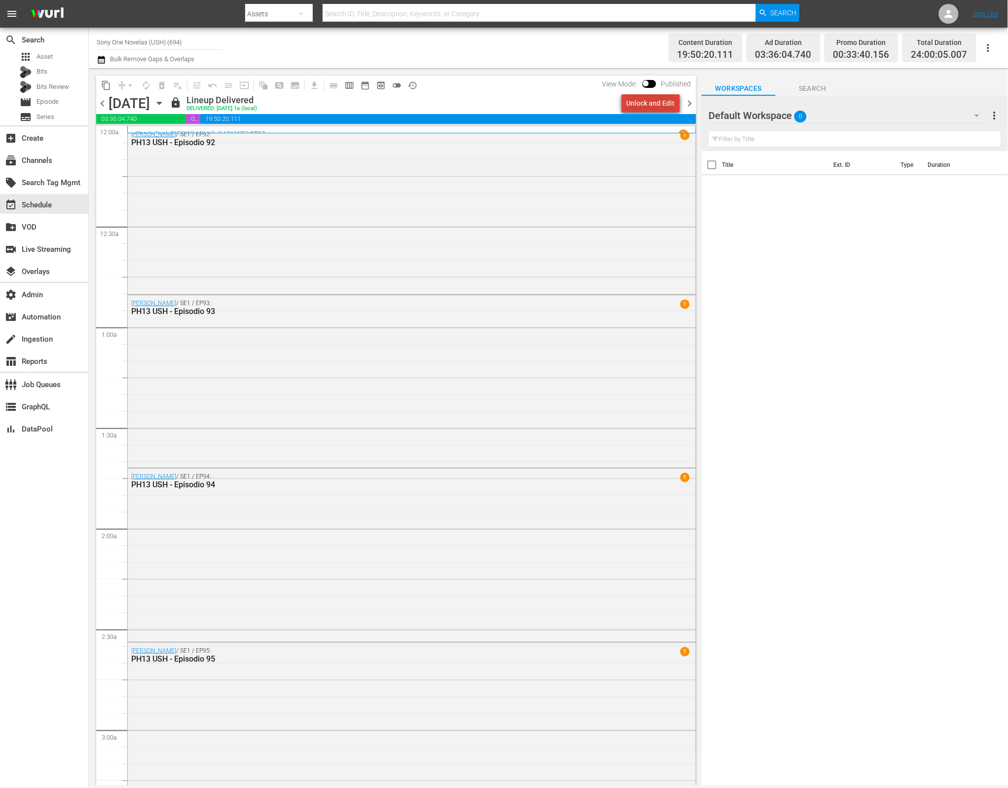
click at [657, 100] on div "Unlock and Edit" at bounding box center [651, 103] width 48 height 18
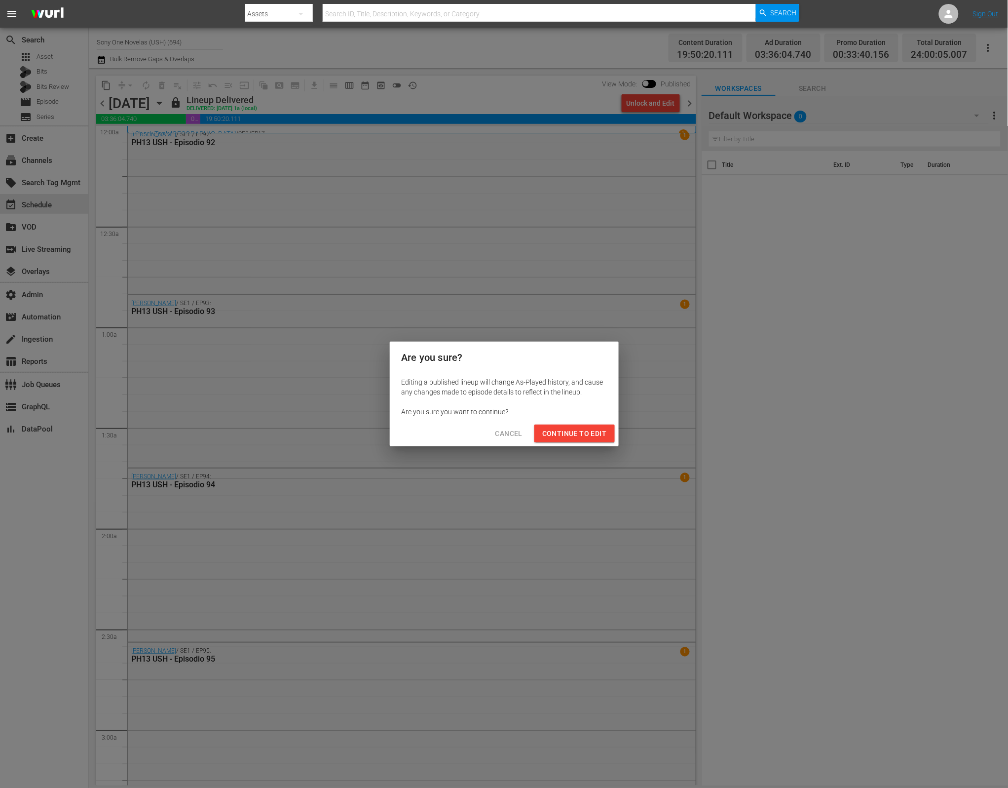
click at [505, 432] on span "Cancel" at bounding box center [508, 433] width 27 height 12
